Goal: Task Accomplishment & Management: Manage account settings

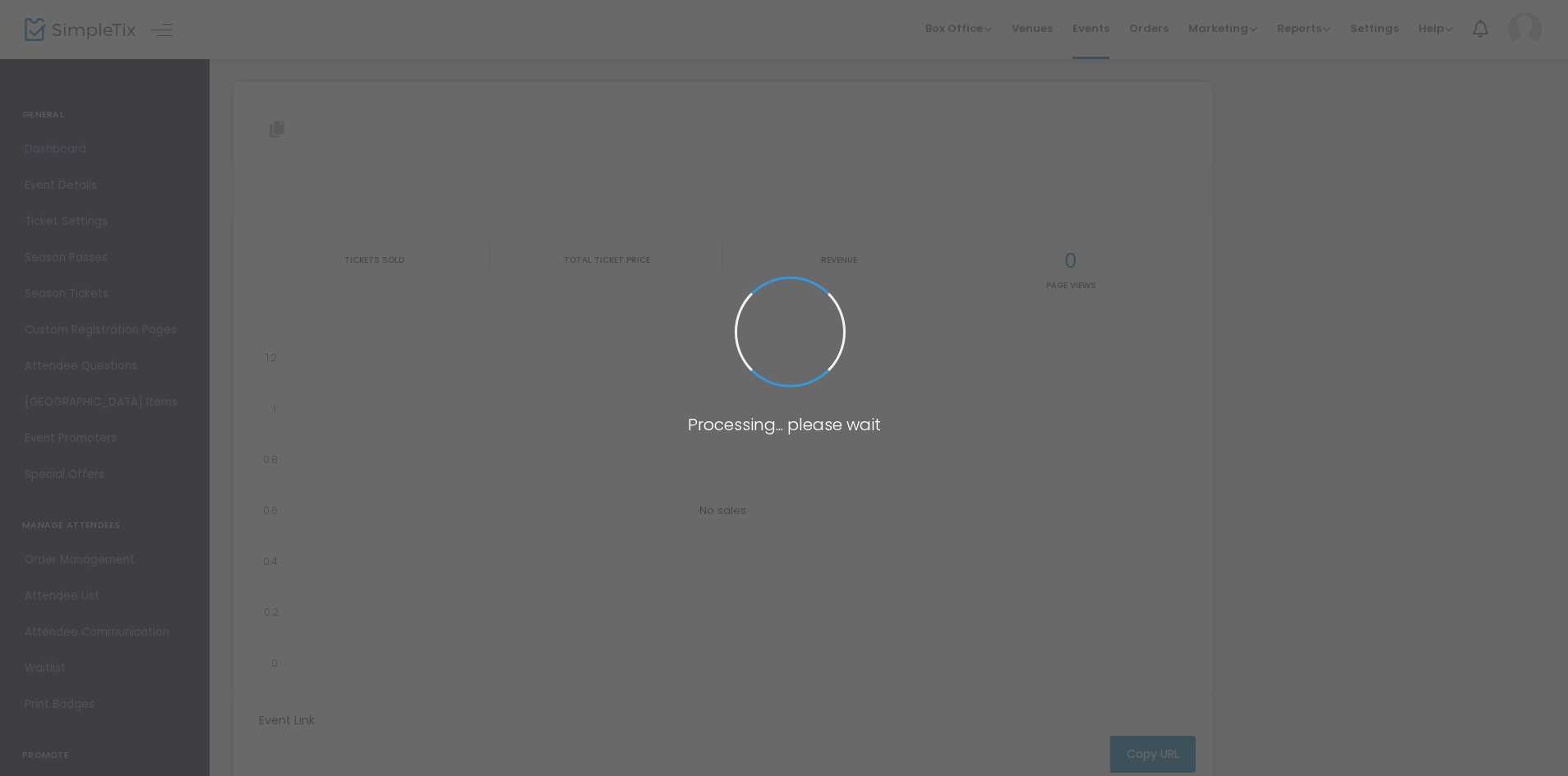
type input "[URL][DOMAIN_NAME]"
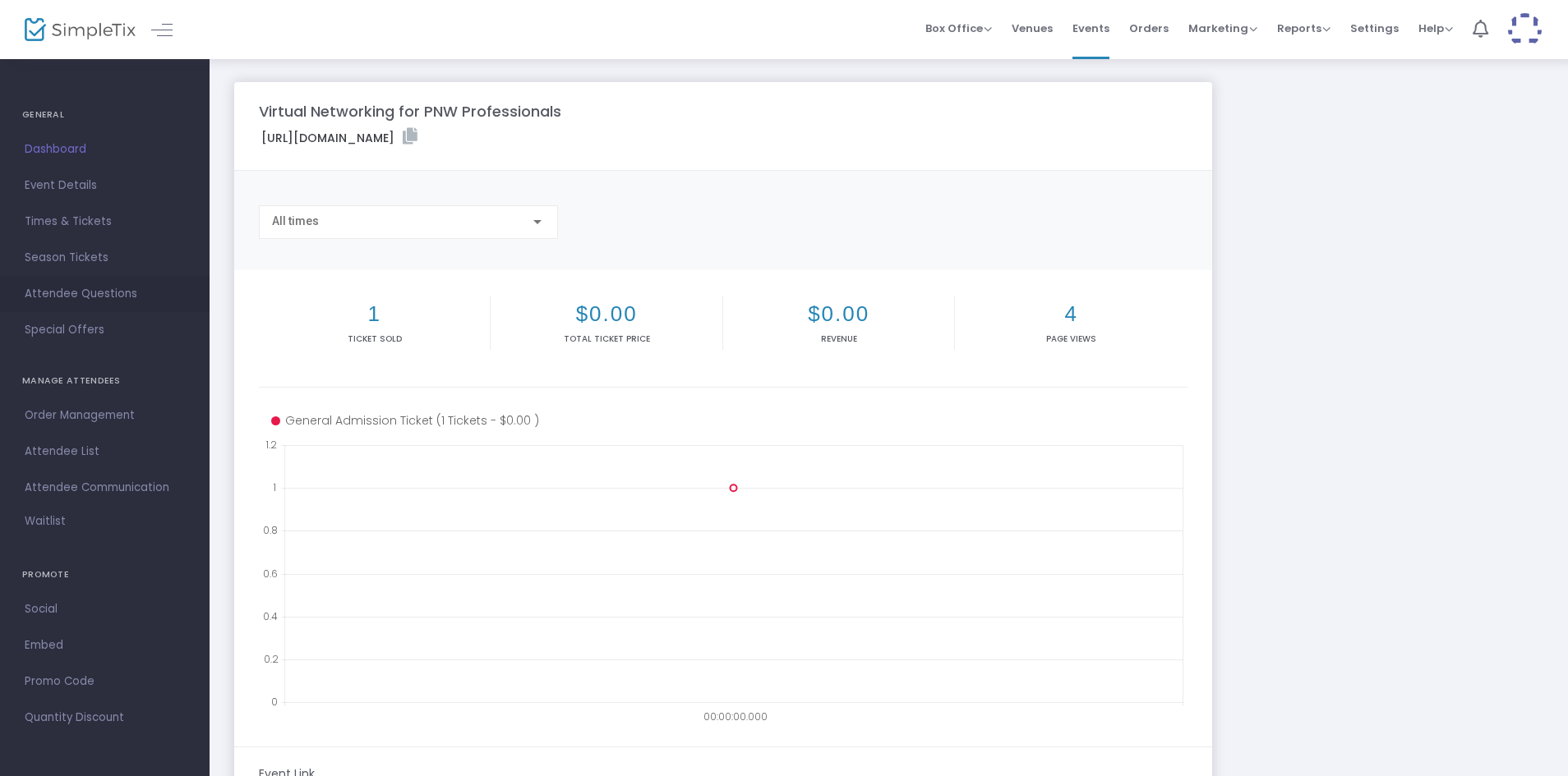
click at [46, 292] on span "Attendee Questions" at bounding box center [104, 294] width 160 height 22
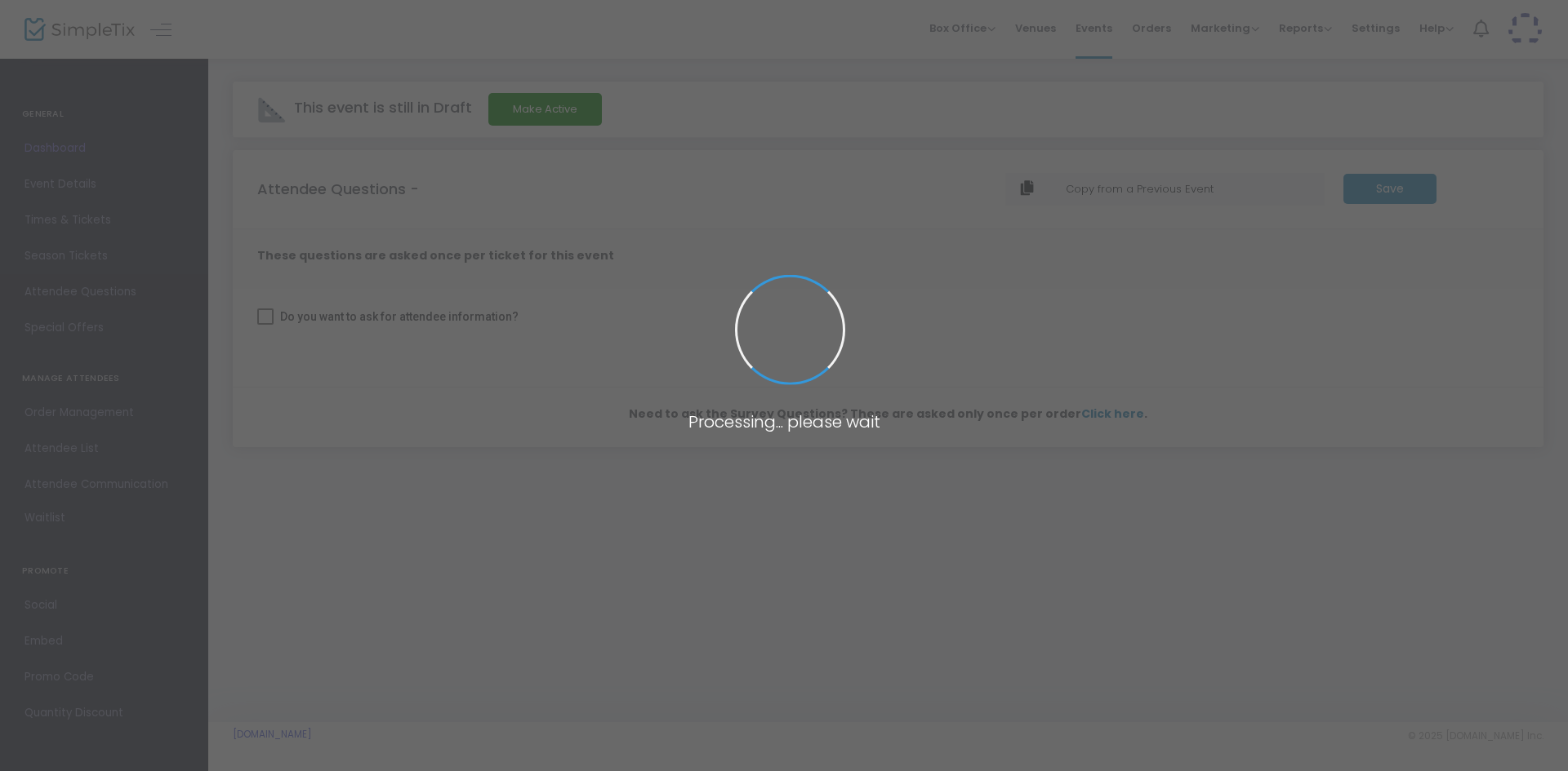
checkbox input "true"
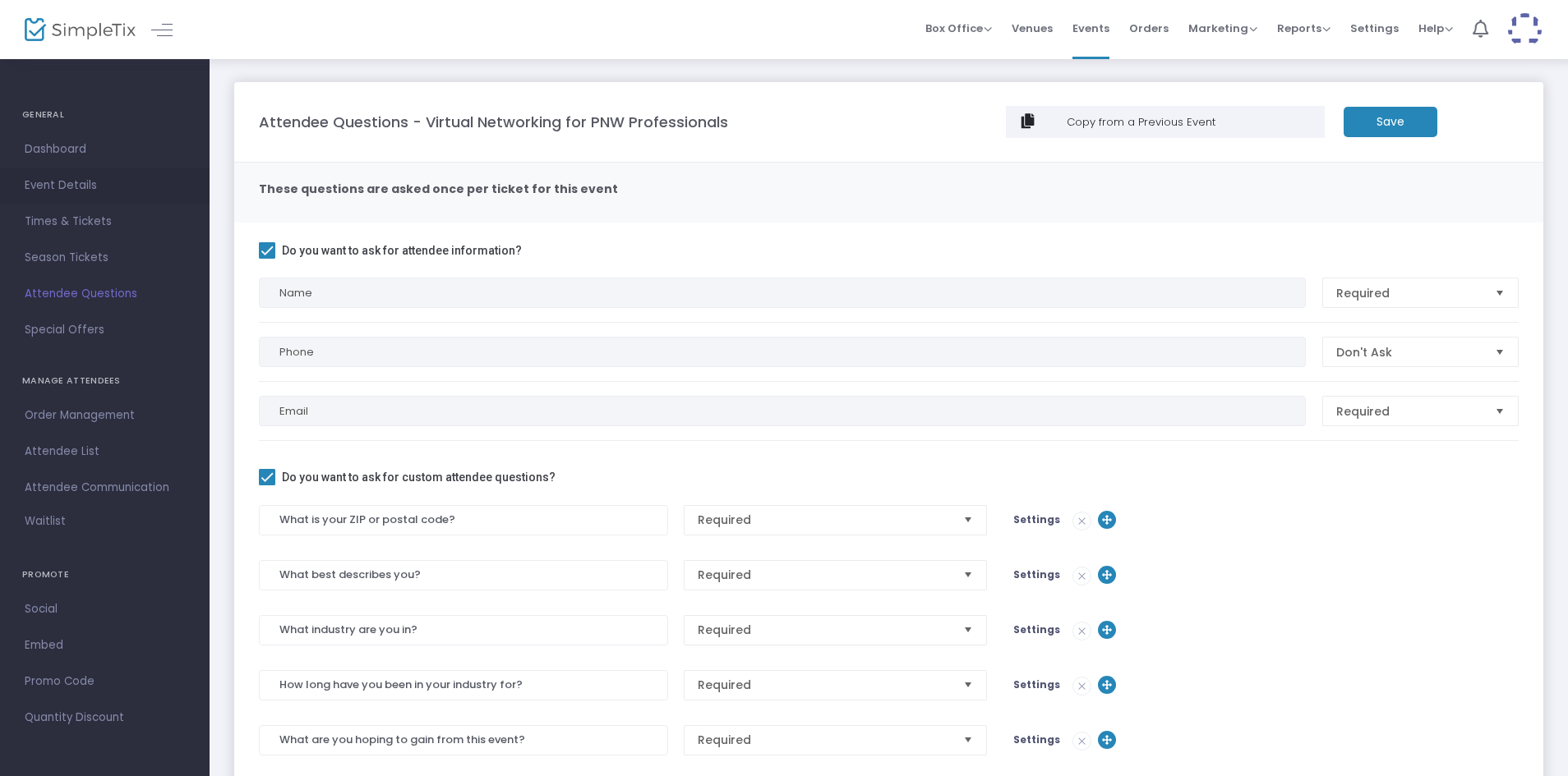
click at [37, 177] on span "Event Details" at bounding box center [104, 186] width 160 height 22
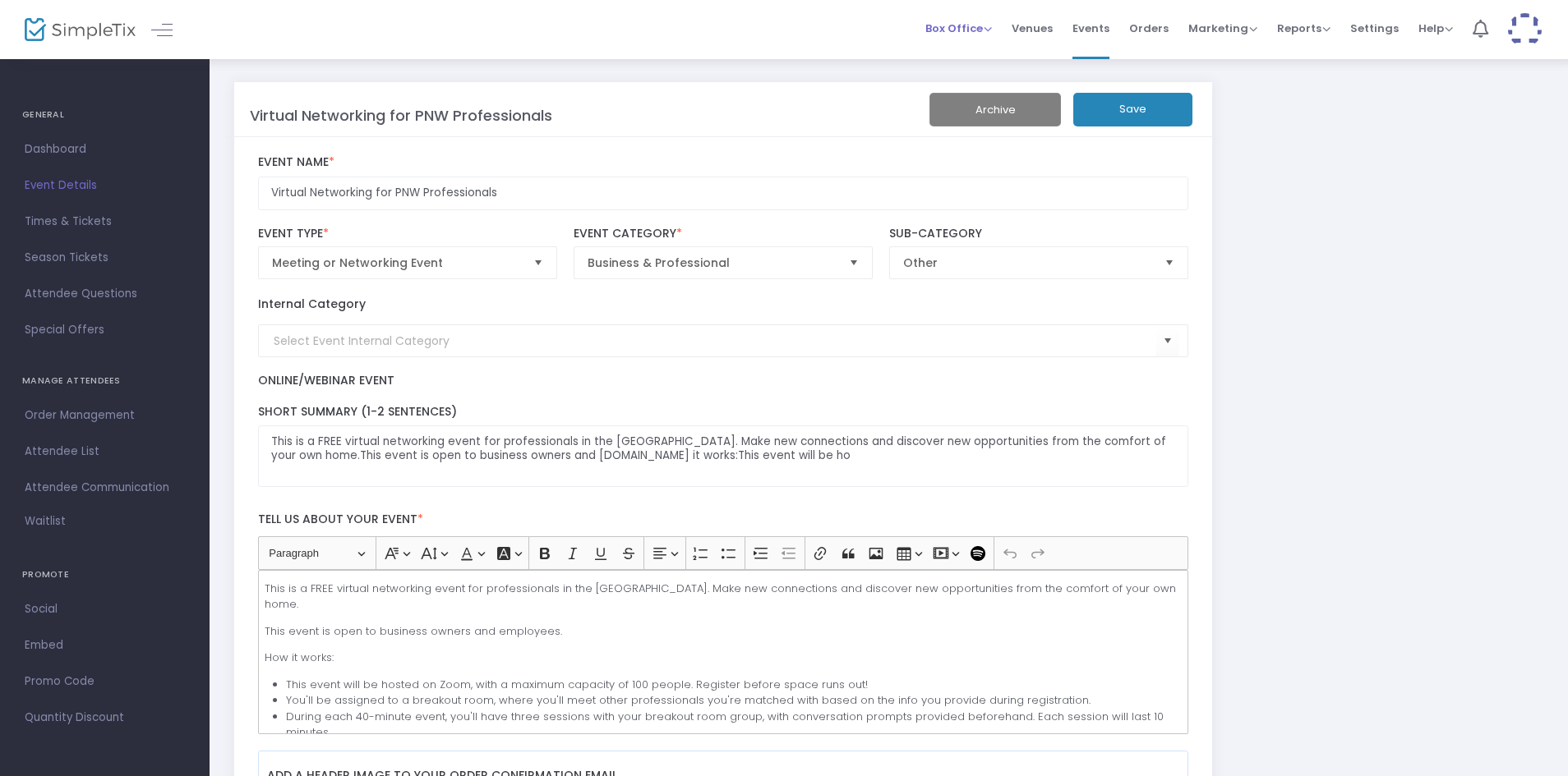
click at [992, 31] on span "Box Office" at bounding box center [959, 28] width 66 height 15
click at [981, 55] on li "Sell Tickets" at bounding box center [984, 56] width 118 height 32
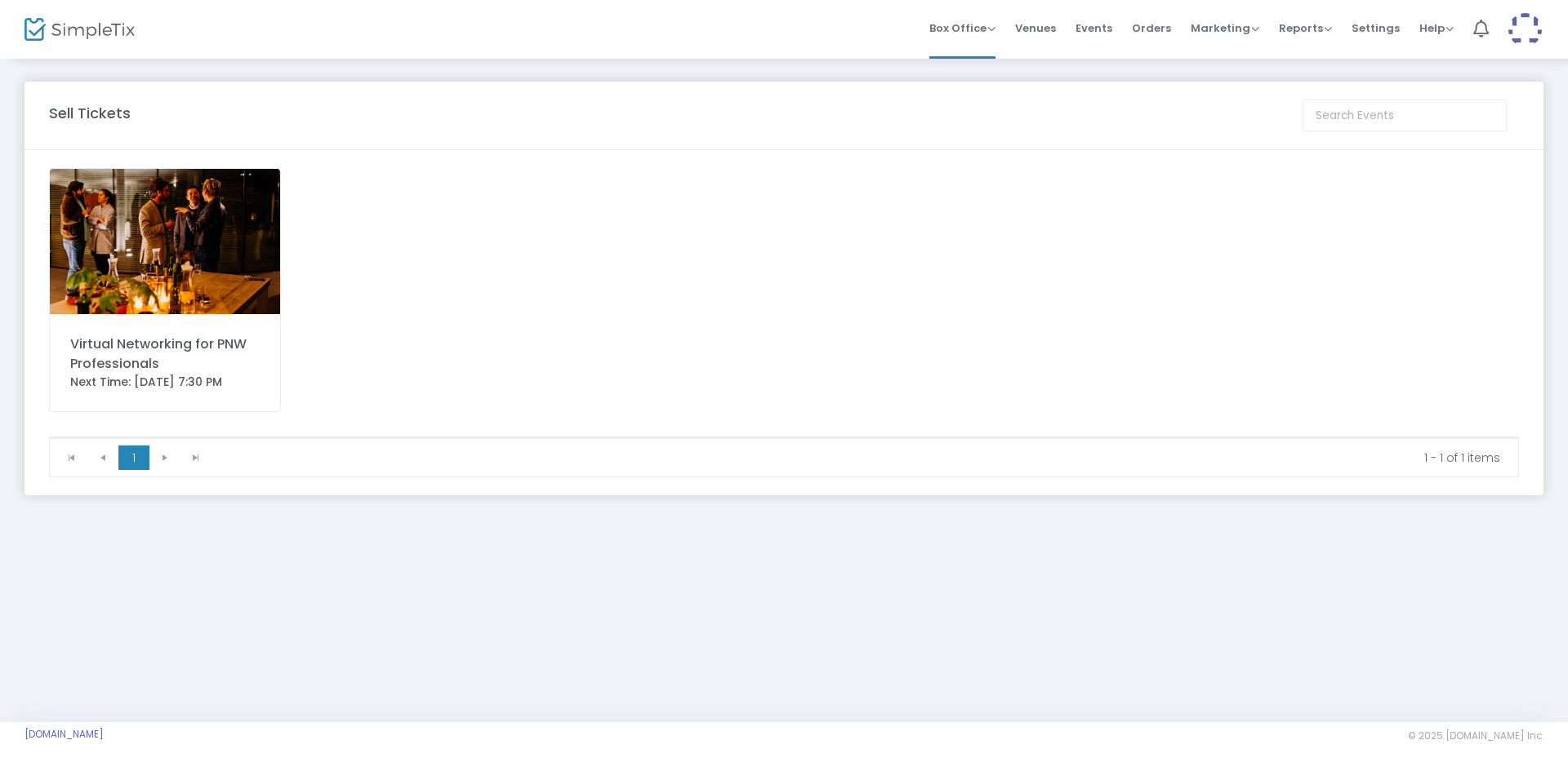
click at [178, 305] on img at bounding box center [165, 241] width 230 height 145
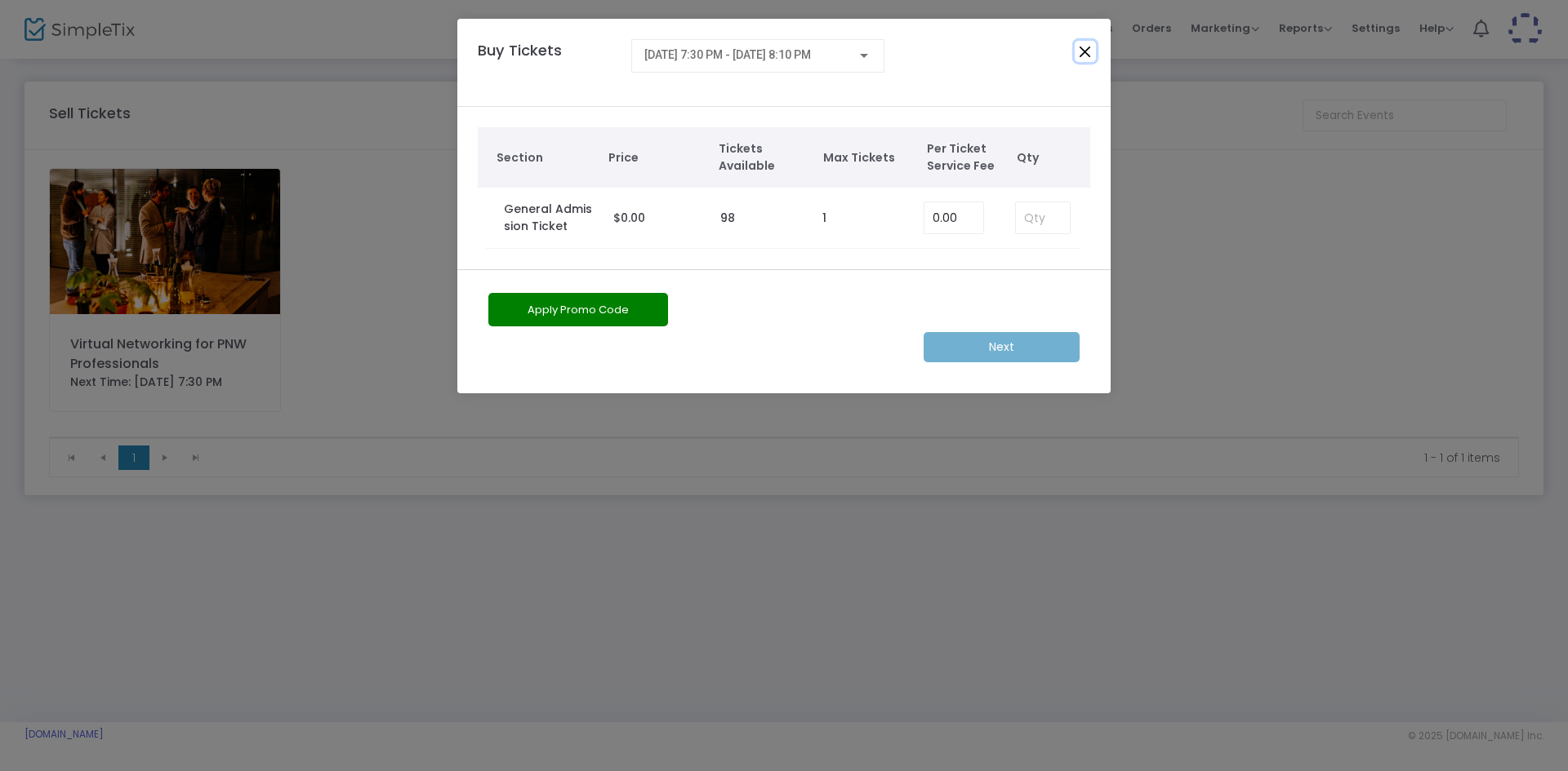
click at [1083, 55] on button "Close" at bounding box center [1085, 52] width 21 height 21
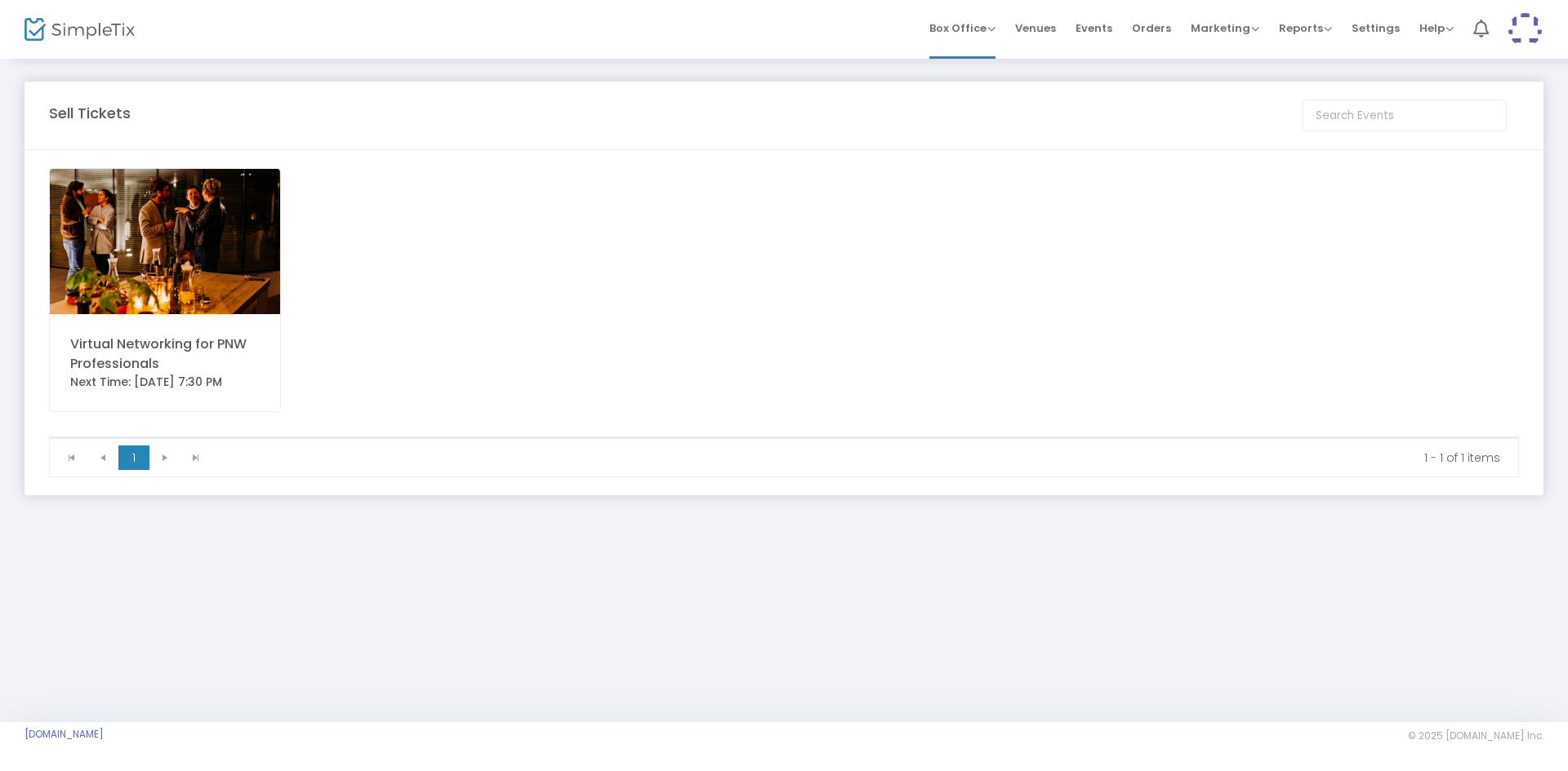
click at [1083, 55] on link "Events" at bounding box center [1093, 29] width 37 height 59
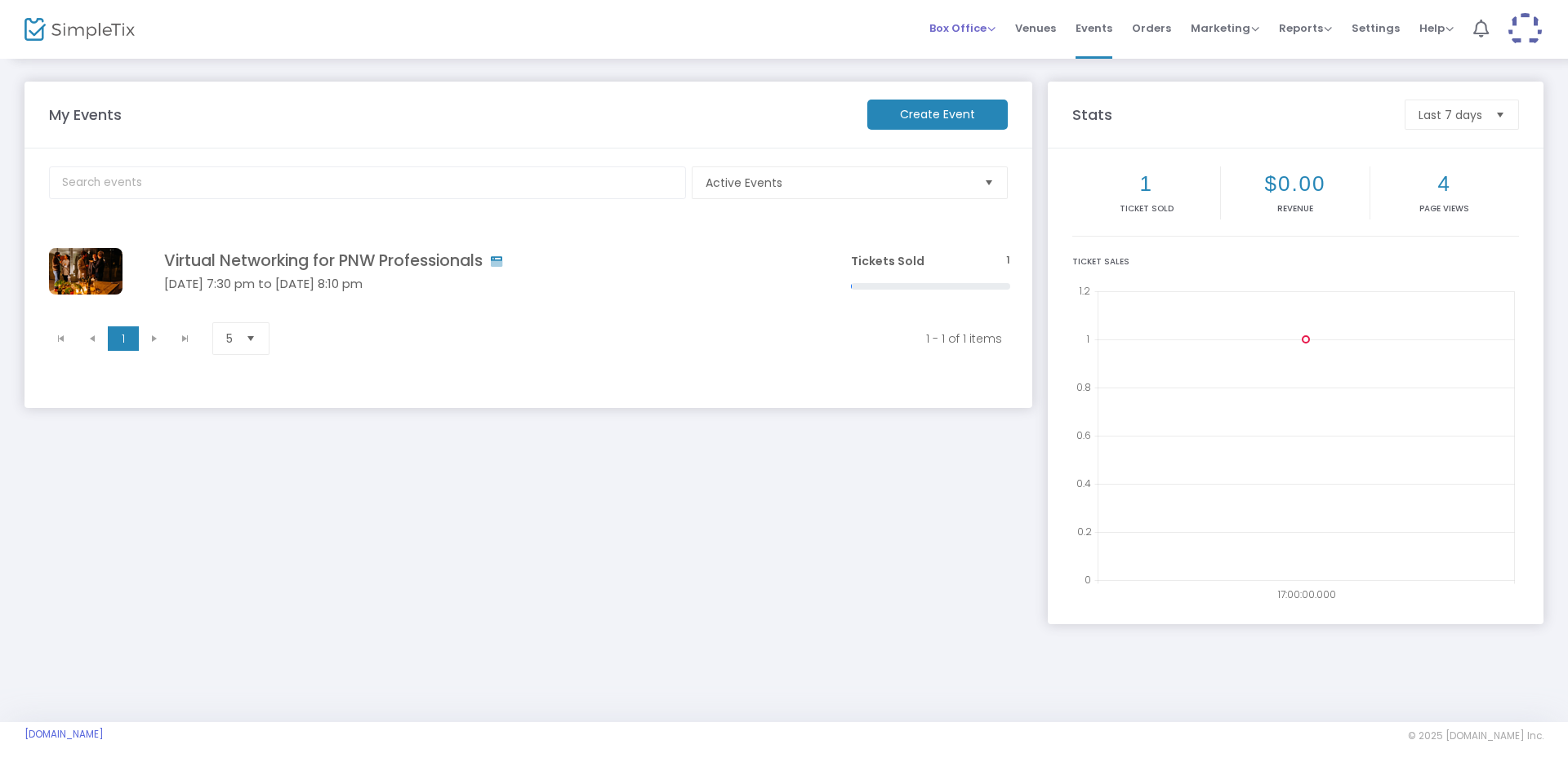
click at [996, 32] on span "Box Office" at bounding box center [963, 28] width 66 height 15
click at [1371, 26] on span "Settings" at bounding box center [1375, 28] width 48 height 42
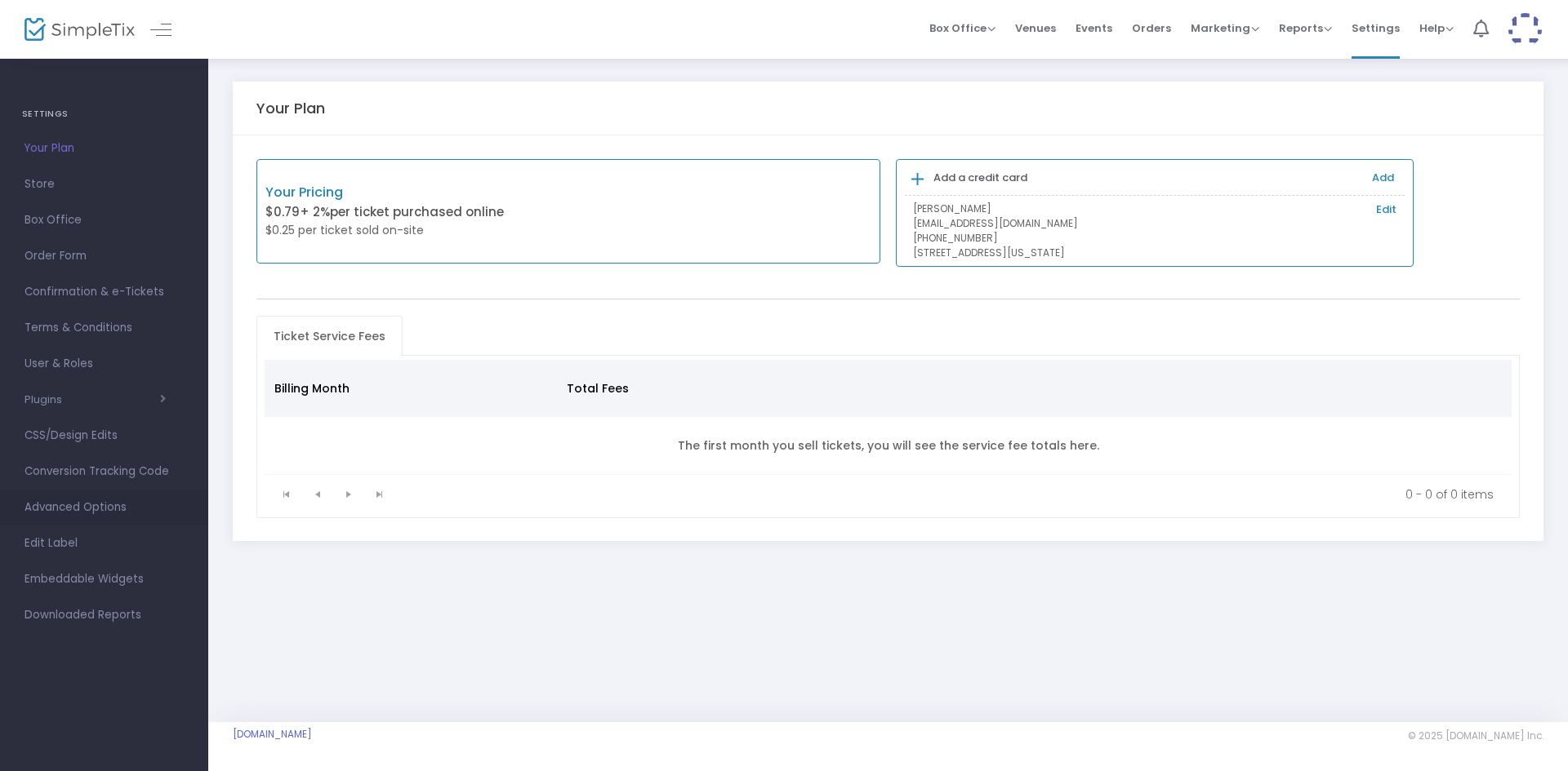
click at [95, 504] on span "Advanced Options" at bounding box center [104, 508] width 159 height 21
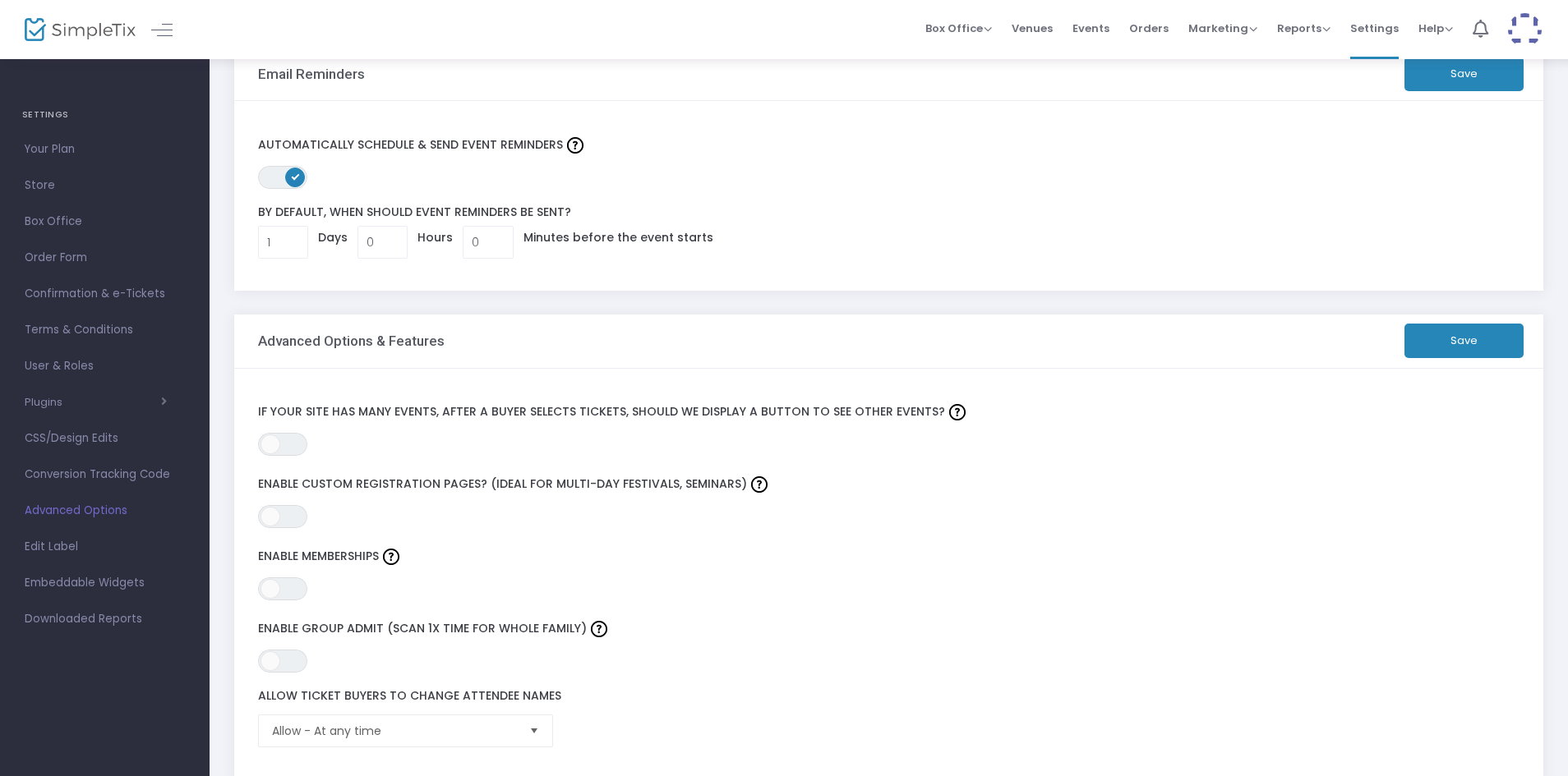
scroll to position [19, 0]
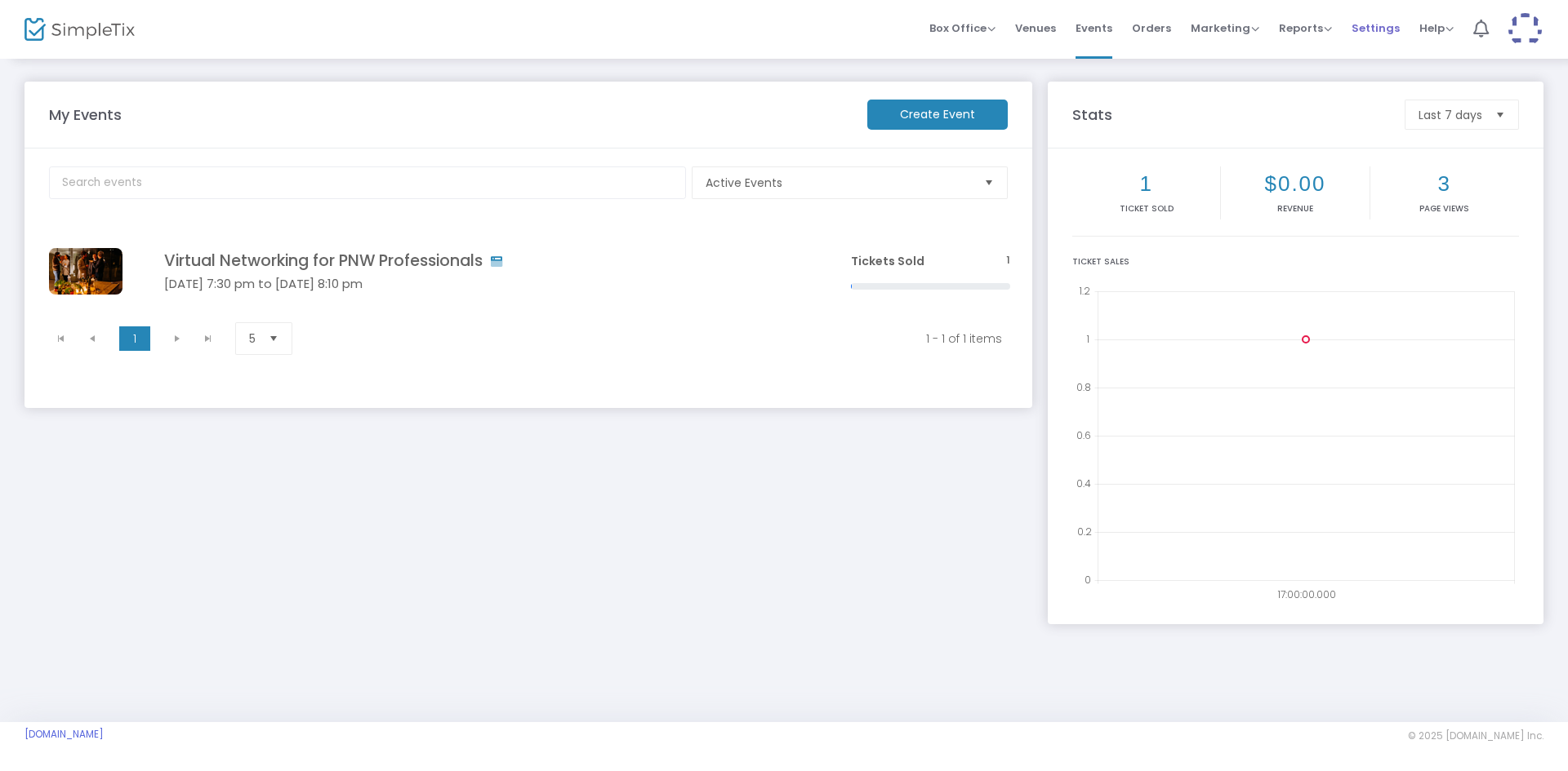
click at [1372, 41] on span "Settings" at bounding box center [1375, 28] width 48 height 42
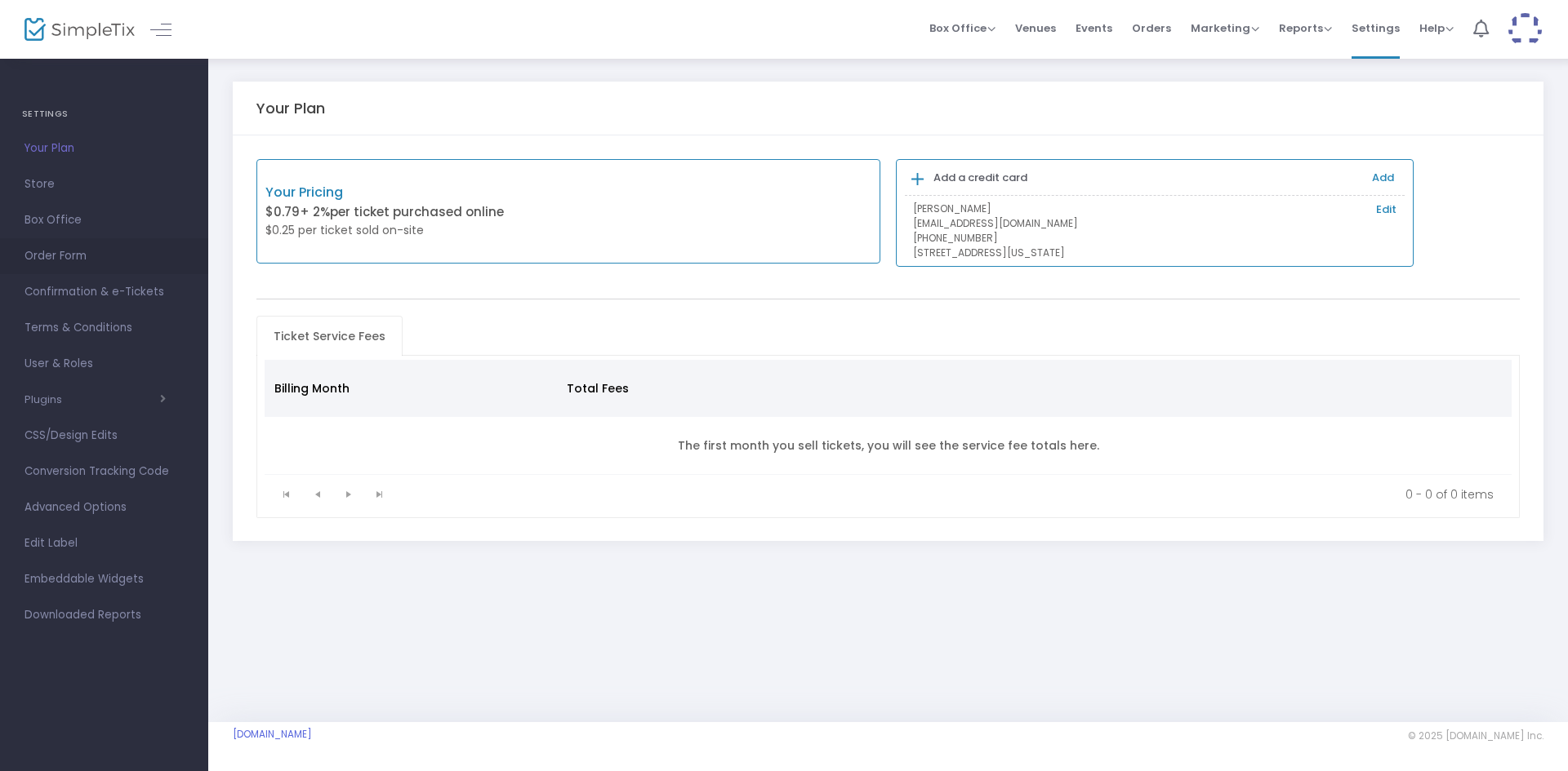
click at [64, 259] on span "Order Form" at bounding box center [104, 256] width 159 height 21
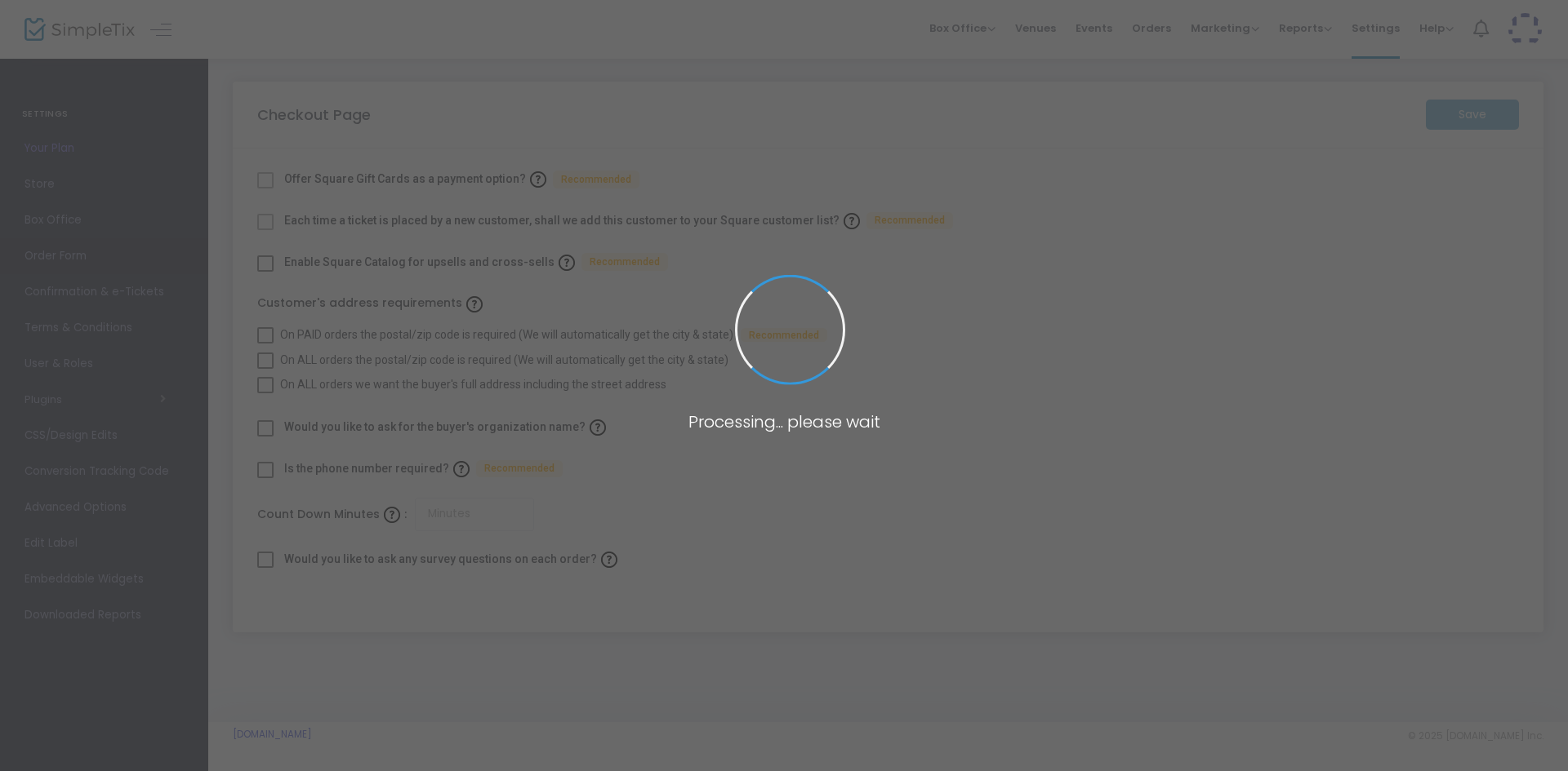
checkbox input "true"
type input "45"
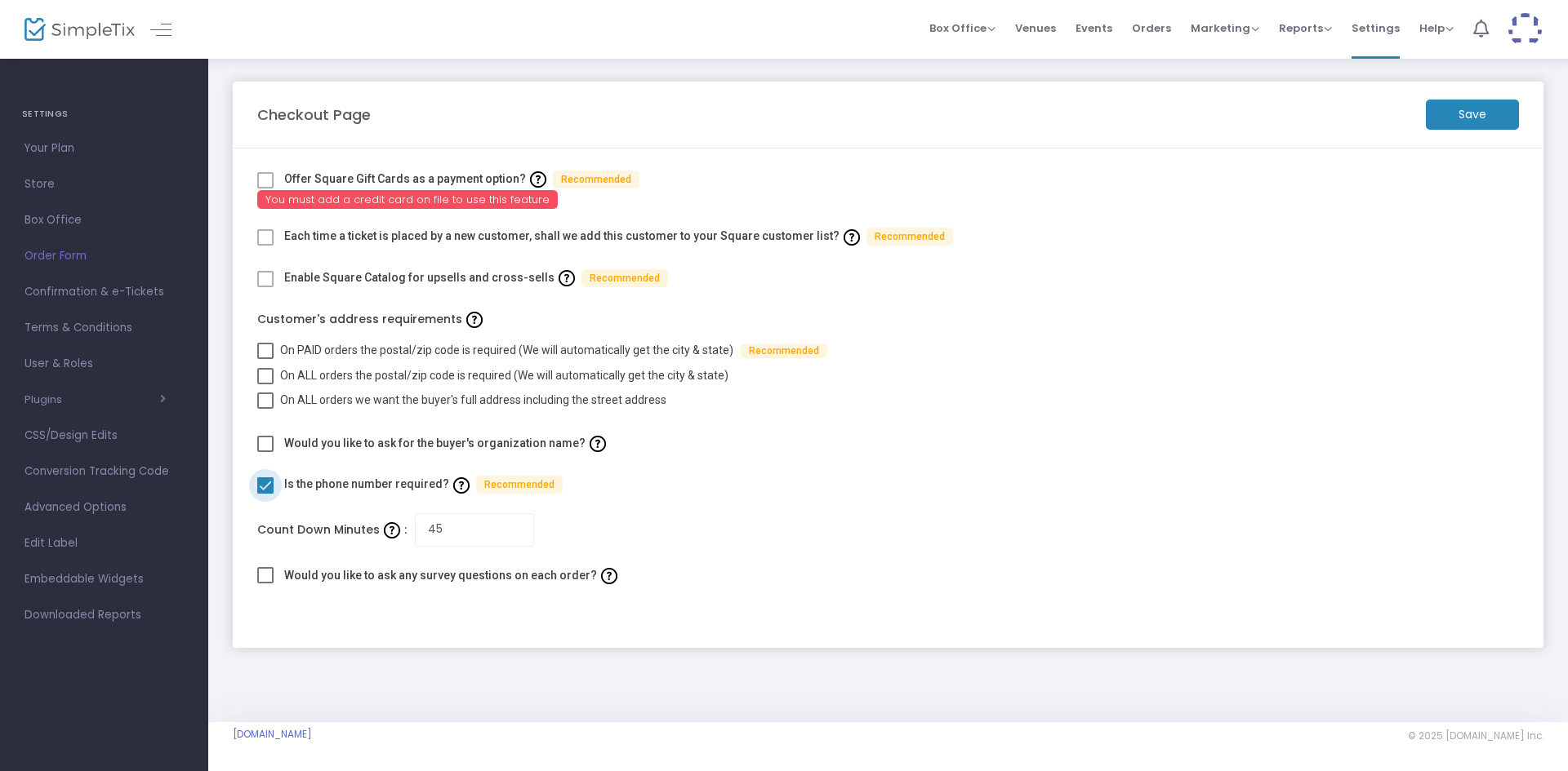
click at [270, 485] on span at bounding box center [265, 485] width 16 height 16
click at [265, 493] on input "checkbox" at bounding box center [264, 493] width 1 height 1
checkbox input "false"
click at [1480, 113] on m-button "Save" at bounding box center [1472, 115] width 93 height 30
